Goal: Contribute content: Add original content to the website for others to see

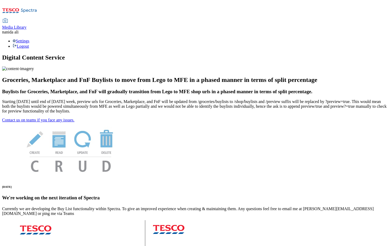
click at [27, 25] on div "Media Library" at bounding box center [14, 27] width 24 height 5
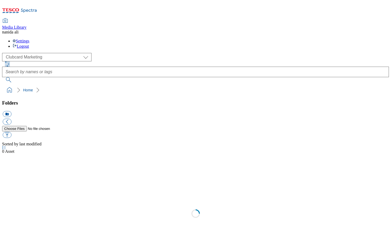
scroll to position [1, 0]
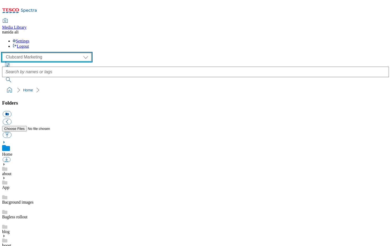
select select "flare-ghs-mktg"
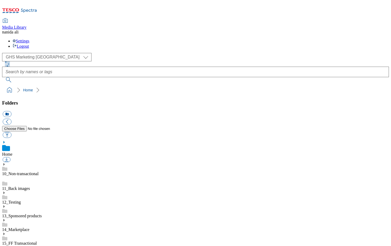
click at [6, 245] on icon at bounding box center [4, 247] width 4 height 4
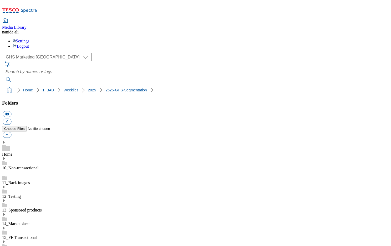
scroll to position [416, 0]
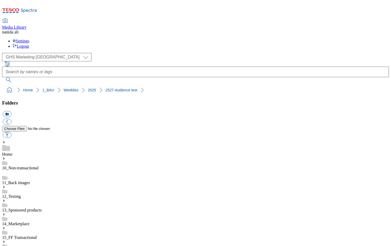
scroll to position [35, 0]
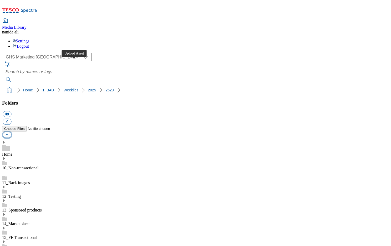
click at [11, 132] on button "button" at bounding box center [7, 135] width 9 height 6
type input "C:\fakepath\2529-GHS-TradeStamp-Segmentation-test-GHP-BS1-Dog.jpg"
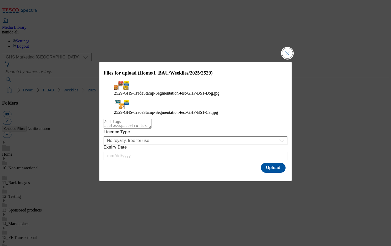
click at [286, 52] on button "Close Modal" at bounding box center [287, 53] width 11 height 11
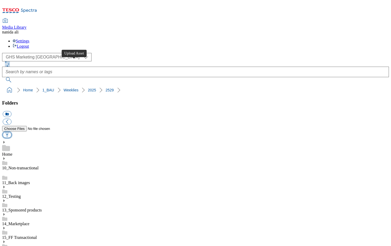
click at [11, 132] on button "button" at bounding box center [7, 135] width 9 height 6
type input "C:\fakepath\2529-GHS-TradeStamp-Segmentation-test-GHP-BS1-Dog.jpg"
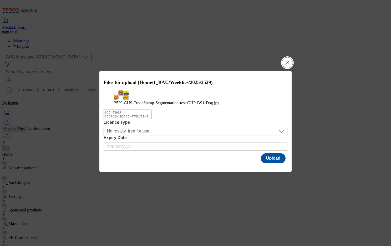
click at [289, 57] on button "Close Modal" at bounding box center [287, 62] width 11 height 11
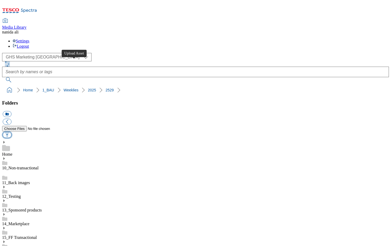
click at [11, 132] on button "button" at bounding box center [7, 135] width 9 height 6
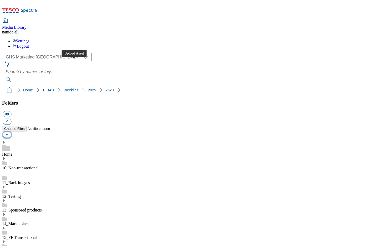
type input "C:\fakepath\2529-GHS-TradeStamp-Segmentation-test-GHP-BS1-Dog.jpg"
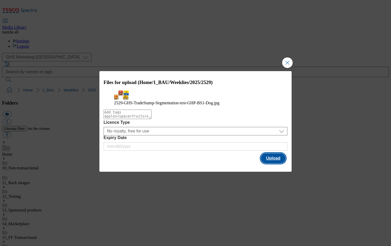
click at [272, 163] on button "Upload" at bounding box center [273, 158] width 25 height 10
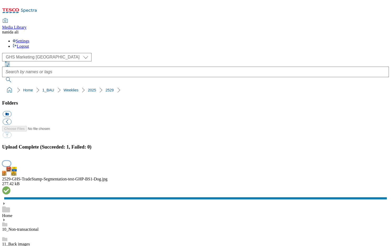
click at [11, 161] on button "button" at bounding box center [7, 163] width 8 height 5
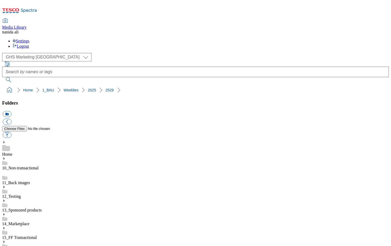
scroll to position [147, 0]
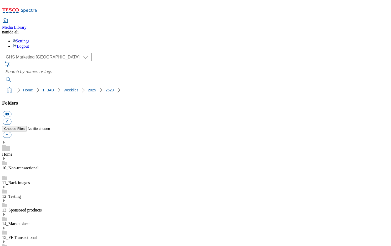
scroll to position [46, 0]
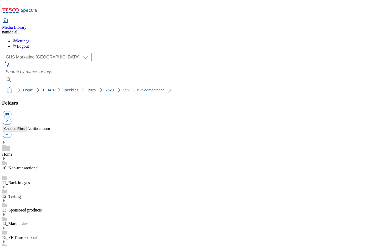
click at [79, 100] on div "Folders icon_new_folder" at bounding box center [195, 119] width 387 height 39
click at [11, 132] on button "button" at bounding box center [7, 135] width 9 height 6
type input "C:\fakepath\2529-GHS-TradeStamp-Segmentation-test-GHP-BS1-Dog.jpg"
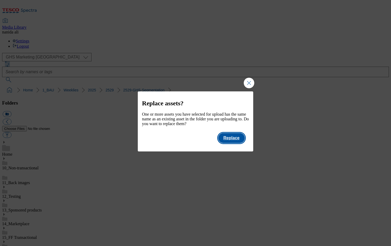
click at [235, 141] on button "Replace" at bounding box center [231, 138] width 27 height 10
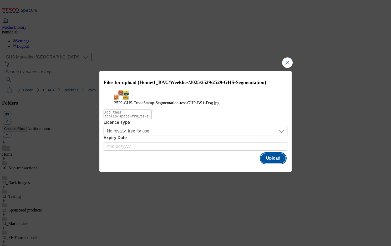
click at [270, 163] on button "Upload" at bounding box center [273, 158] width 25 height 10
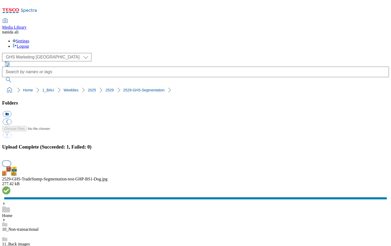
click at [11, 161] on button "button" at bounding box center [7, 163] width 8 height 5
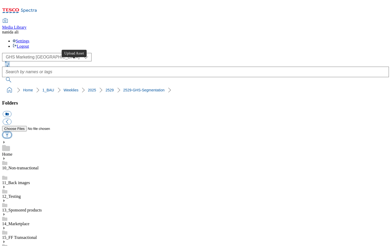
click at [11, 132] on button "button" at bounding box center [7, 135] width 9 height 6
type input "C:\fakepath\2529-GHS-TradeStamp-Segmentation-test-GHP-BS1-Cat.jpg"
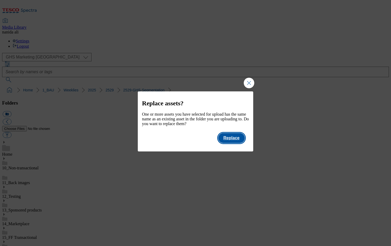
click at [232, 142] on button "Replace" at bounding box center [231, 138] width 27 height 10
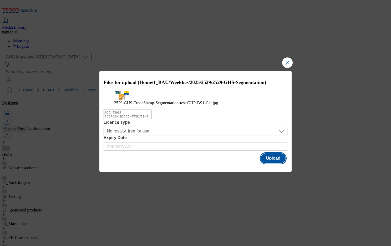
click at [268, 163] on button "Upload" at bounding box center [273, 158] width 25 height 10
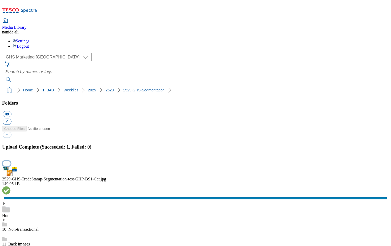
click at [11, 161] on button "button" at bounding box center [7, 163] width 8 height 5
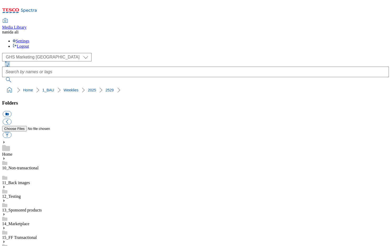
select select "flare-ghs-mktg"
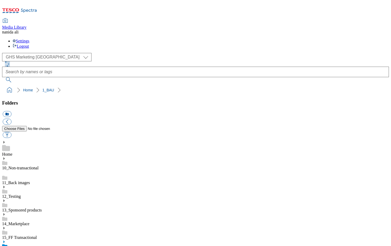
scroll to position [3, 0]
click at [5, 240] on use at bounding box center [3, 241] width 1 height 3
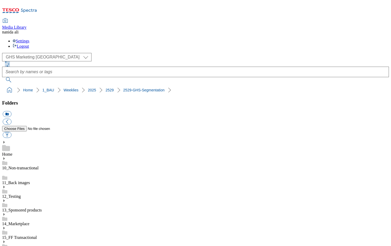
click at [11, 132] on button "button" at bounding box center [7, 135] width 9 height 6
type input "C:\fakepath\2529-GHS-TradeStamp-Segmentation-test-GHP-BS1-Dog.jpg"
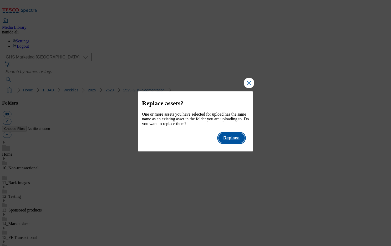
click at [237, 141] on button "Replace" at bounding box center [231, 138] width 27 height 10
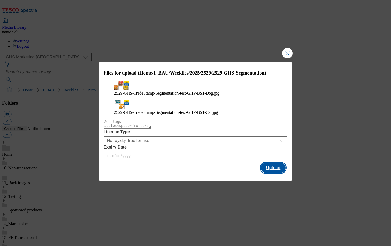
click at [267, 168] on button "Upload" at bounding box center [273, 167] width 25 height 10
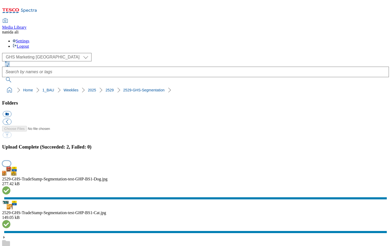
click at [11, 161] on button "button" at bounding box center [7, 163] width 8 height 5
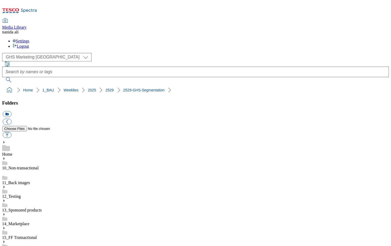
scroll to position [0, 0]
select select "flare-ghs-mktg"
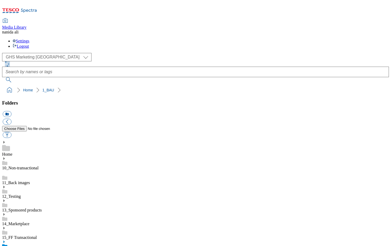
click at [6, 239] on icon at bounding box center [4, 241] width 4 height 4
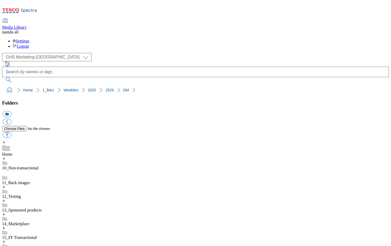
scroll to position [401, 0]
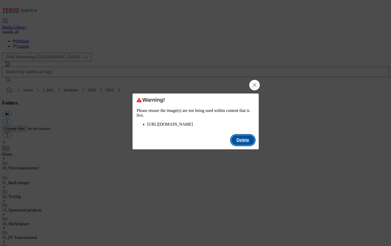
click at [253, 145] on button "Delete" at bounding box center [242, 140] width 23 height 10
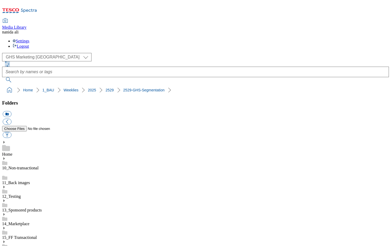
click at [11, 132] on button "button" at bounding box center [7, 135] width 9 height 6
type input "C:\fakepath\2529-GHS-TradeStamp-Segmentation-test-GHP-BS1-Dog.jpg"
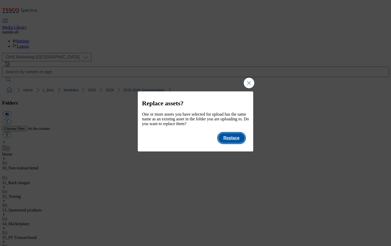
click at [228, 142] on button "Replace" at bounding box center [231, 138] width 27 height 10
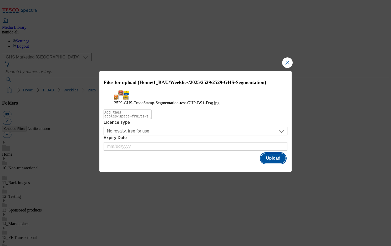
click at [270, 163] on button "Upload" at bounding box center [273, 158] width 25 height 10
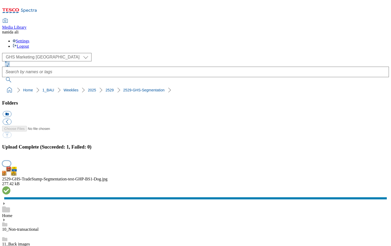
click at [11, 161] on button "button" at bounding box center [7, 163] width 8 height 5
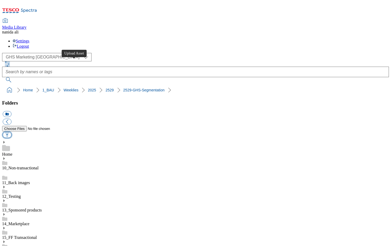
click at [11, 132] on button "button" at bounding box center [7, 135] width 9 height 6
type input "C:\fakepath\2529-GHS-TradeStamp-Segmentation-test-GHP-BS1-Cat.jpg"
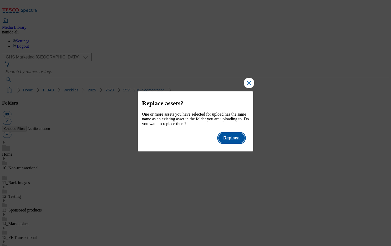
click at [227, 142] on button "Replace" at bounding box center [231, 138] width 27 height 10
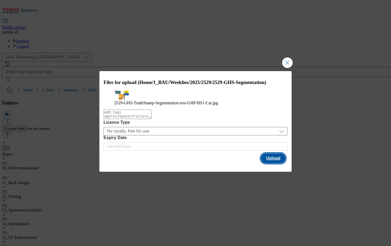
click at [270, 163] on button "Upload" at bounding box center [273, 158] width 25 height 10
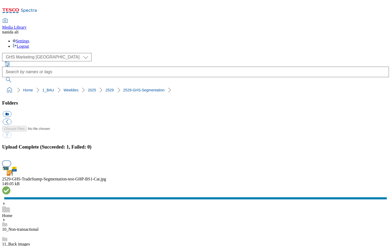
click at [11, 161] on button "button" at bounding box center [7, 163] width 8 height 5
